Goal: Task Accomplishment & Management: Manage account settings

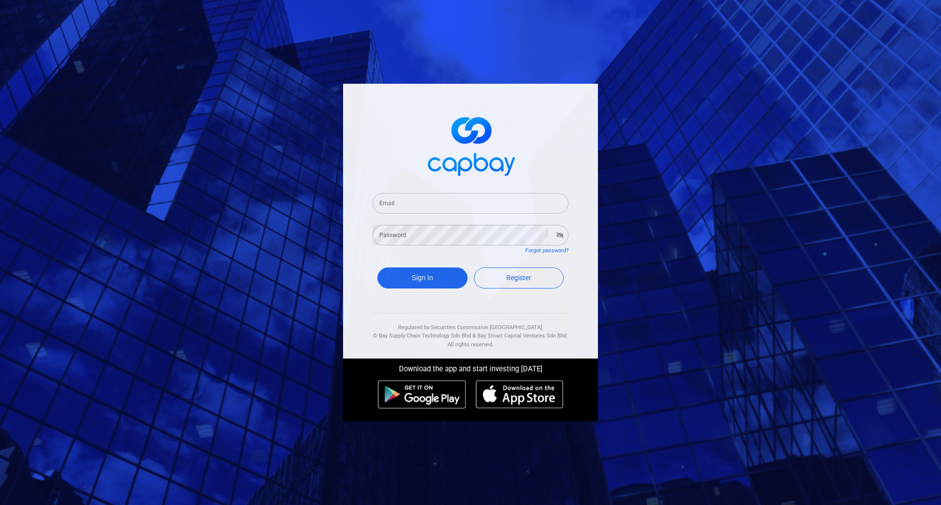
drag, startPoint x: 435, startPoint y: 199, endPoint x: 435, endPoint y: 185, distance: 13.7
click at [435, 199] on input "Email" at bounding box center [471, 203] width 196 height 21
paste input "[EMAIL_ADDRESS][DOMAIN_NAME]"
type input "[EMAIL_ADDRESS][DOMAIN_NAME]"
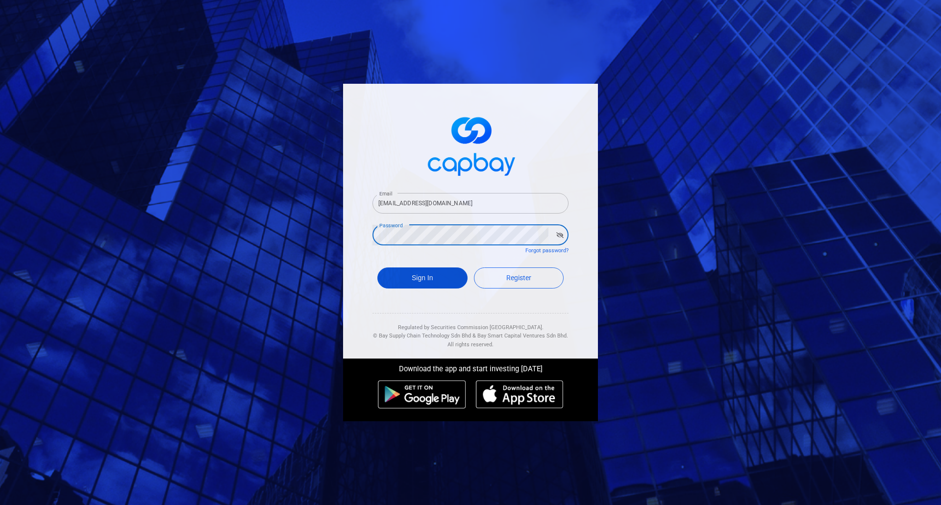
click at [428, 274] on button "Sign In" at bounding box center [423, 278] width 90 height 21
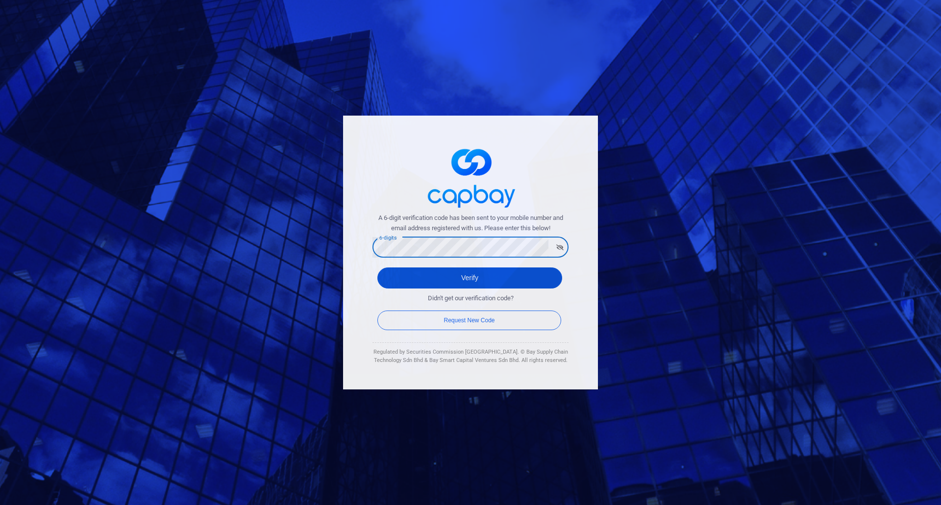
click at [502, 280] on button "Verify" at bounding box center [470, 278] width 185 height 21
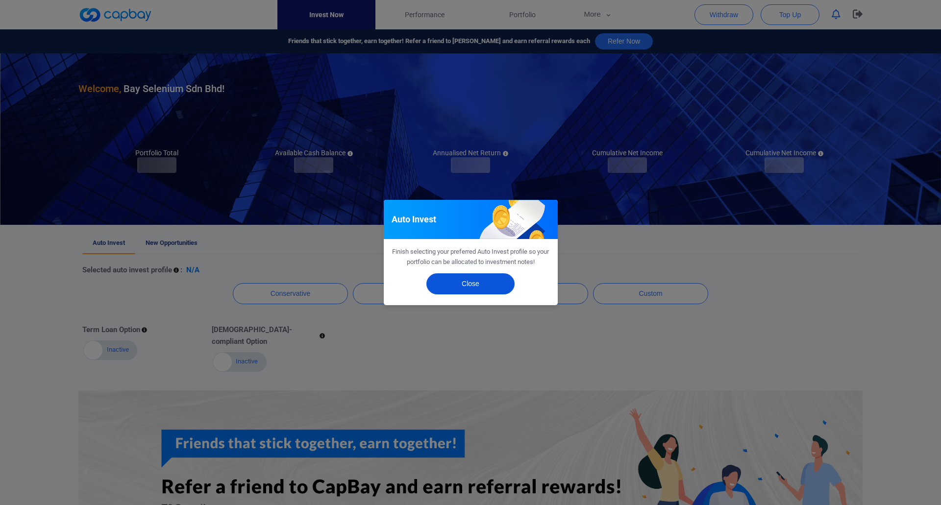
click at [475, 283] on button "Close" at bounding box center [471, 284] width 88 height 21
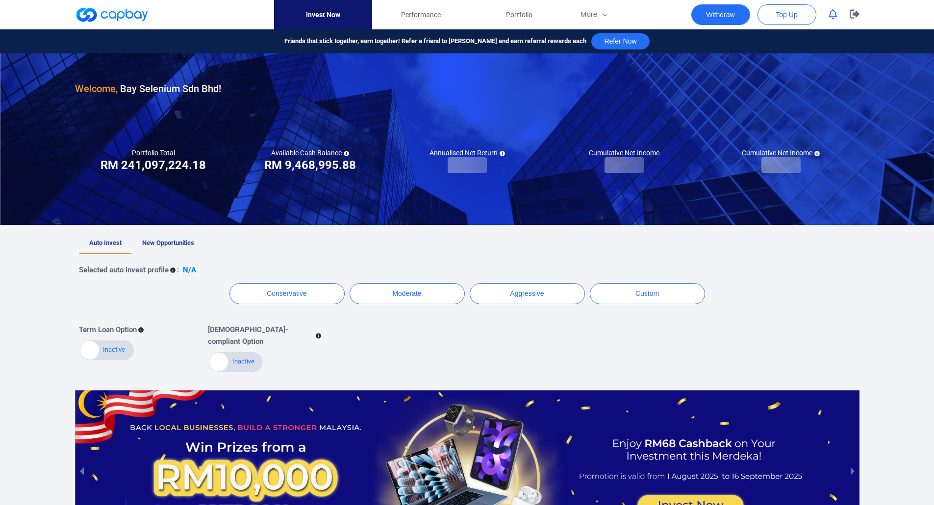
click at [712, 12] on button "Withdraw" at bounding box center [720, 14] width 59 height 21
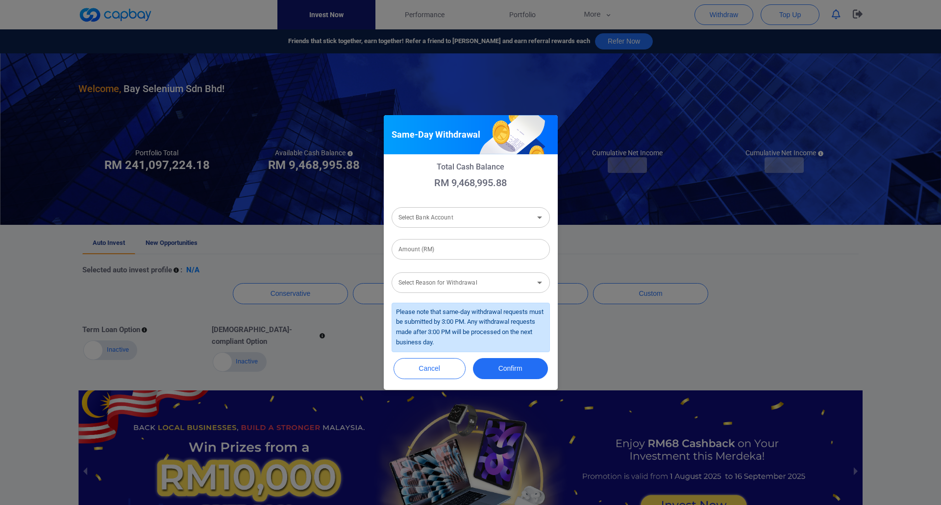
click at [433, 212] on div "Select Bank Account Select Bank Account" at bounding box center [471, 217] width 158 height 22
click at [434, 247] on li "Ambank (M) Berhad [Acc No: 8881039356362 - Acc Name:Bay Selenium Sdn Bhd]" at bounding box center [471, 244] width 158 height 24
type input "Ambank (M) Berhad [Acc No: 8881039356362 - Acc Name:Bay Selenium Sdn Bhd]"
drag, startPoint x: 437, startPoint y: 247, endPoint x: 437, endPoint y: 269, distance: 22.6
click at [437, 247] on input "Amount (RM)" at bounding box center [471, 249] width 158 height 21
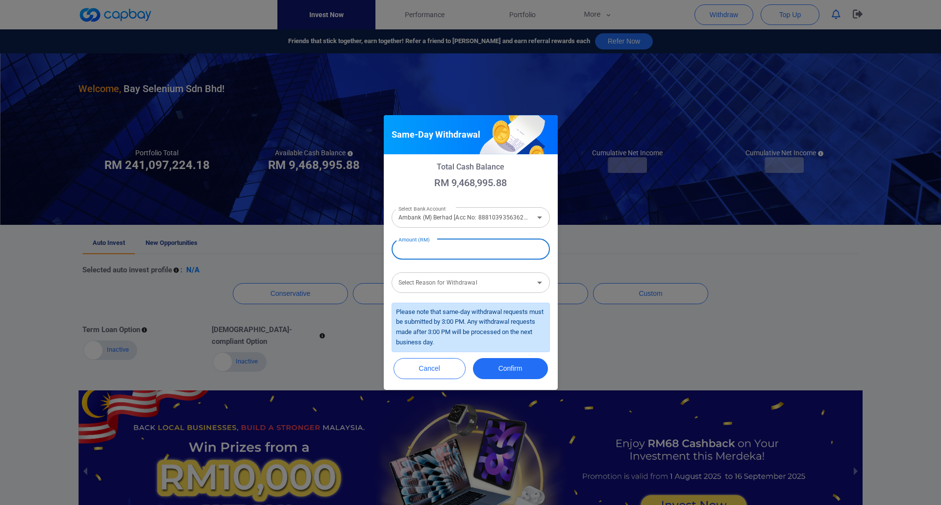
type input "RM 3,000,000"
click at [457, 291] on input "Select Reason for Withdrawal" at bounding box center [463, 283] width 136 height 18
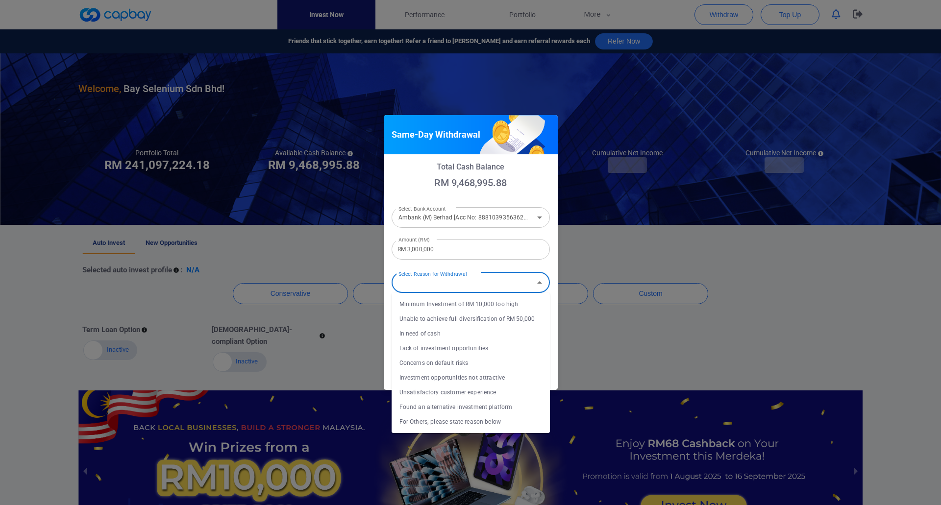
click at [459, 279] on label "Select Reason for Withdrawal" at bounding box center [433, 274] width 68 height 13
click at [459, 279] on input "Select Reason for Withdrawal" at bounding box center [463, 283] width 136 height 18
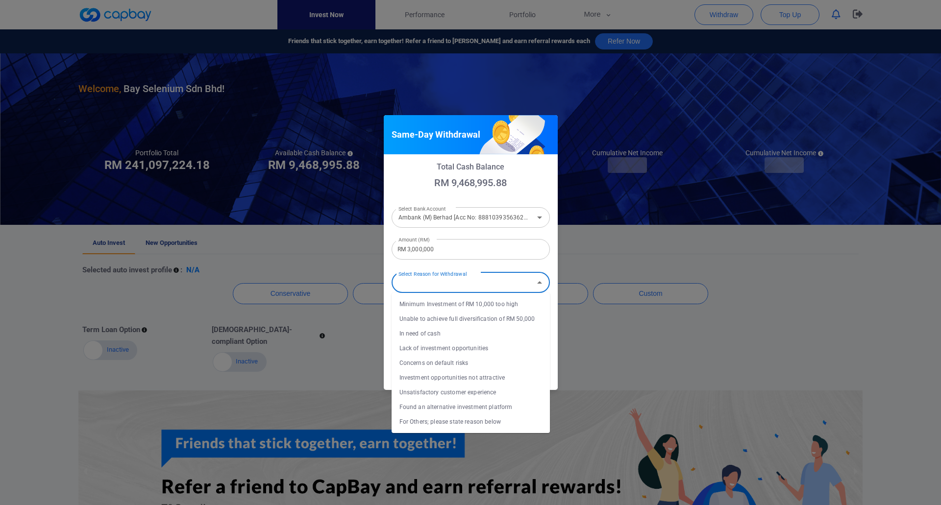
click at [440, 334] on li "In need of cash" at bounding box center [471, 334] width 158 height 15
type input "In need of cash"
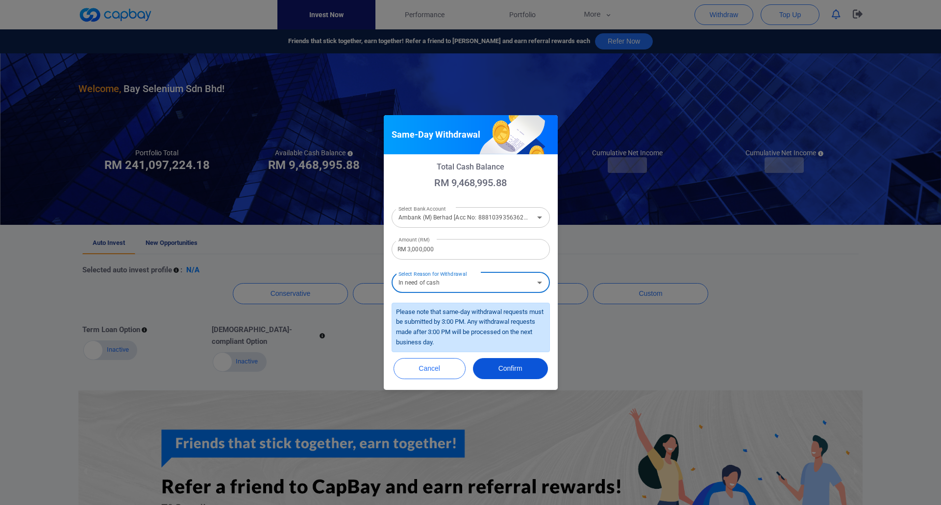
click at [521, 371] on button "Confirm" at bounding box center [510, 368] width 75 height 21
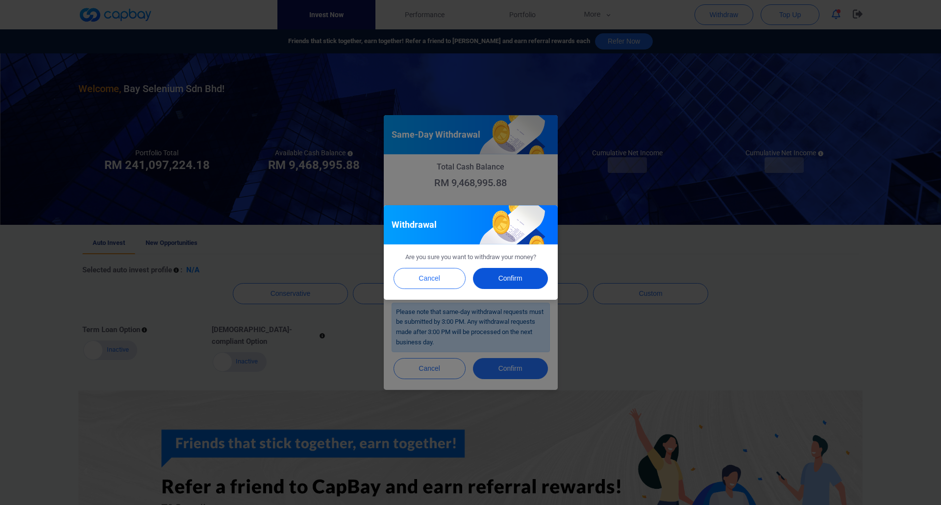
click at [524, 282] on button "Confirm" at bounding box center [510, 278] width 75 height 21
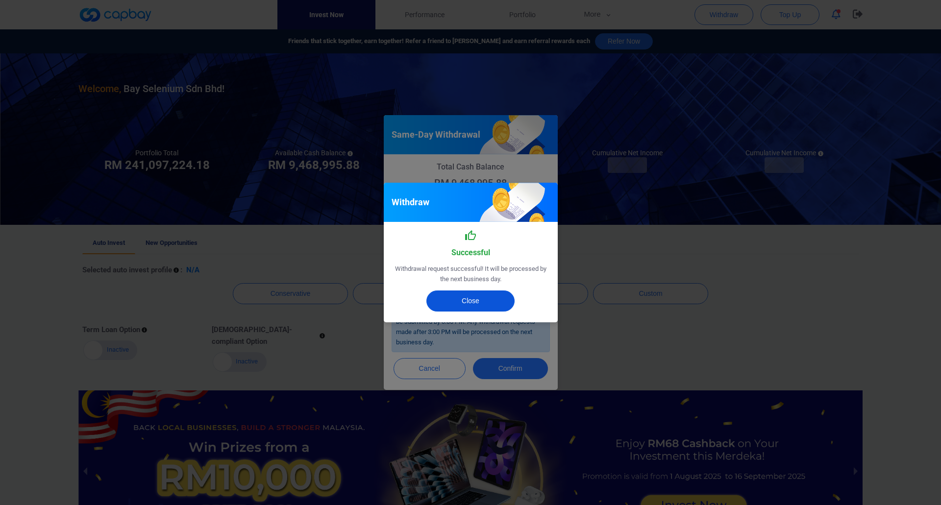
click at [473, 300] on button "Close" at bounding box center [471, 301] width 88 height 21
